Goal: Task Accomplishment & Management: Manage account settings

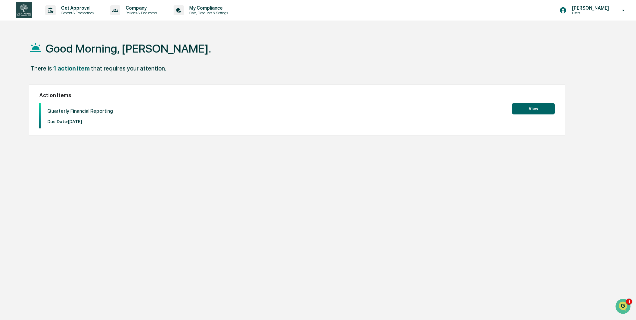
click at [598, 15] on p "Users" at bounding box center [589, 13] width 46 height 5
click at [207, 51] on div at bounding box center [319, 160] width 639 height 320
click at [216, 10] on p "My Compliance" at bounding box center [207, 7] width 47 height 5
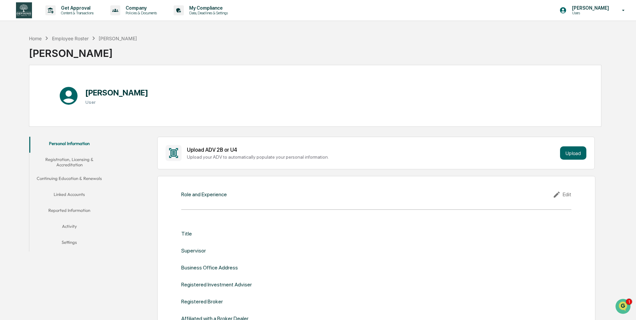
click at [77, 195] on button "Linked Accounts" at bounding box center [69, 196] width 80 height 16
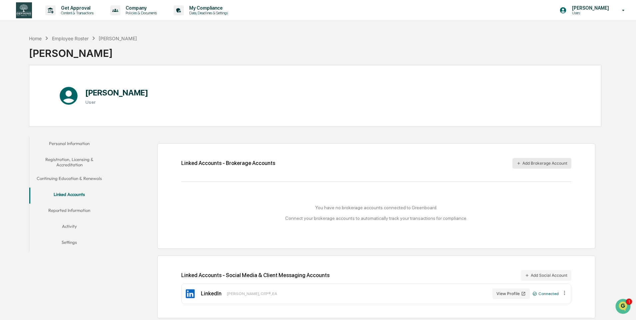
click at [537, 165] on button "Add Brokerage Account" at bounding box center [541, 163] width 59 height 11
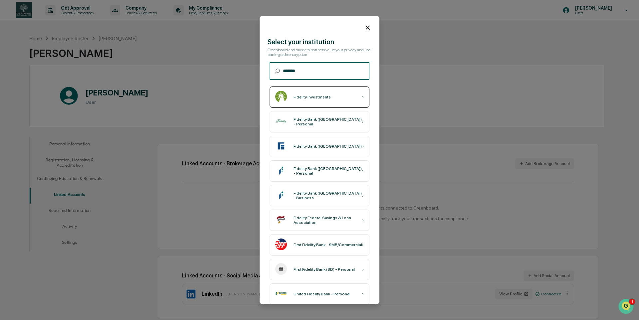
type input "*******"
click at [335, 98] on div "Fidelity Investments ›" at bounding box center [320, 97] width 100 height 21
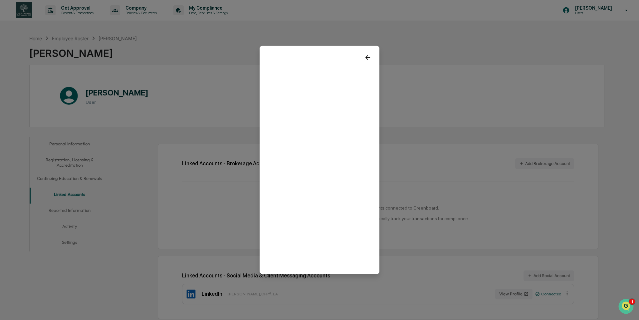
click at [311, 269] on div at bounding box center [320, 160] width 120 height 228
